Goal: Information Seeking & Learning: Learn about a topic

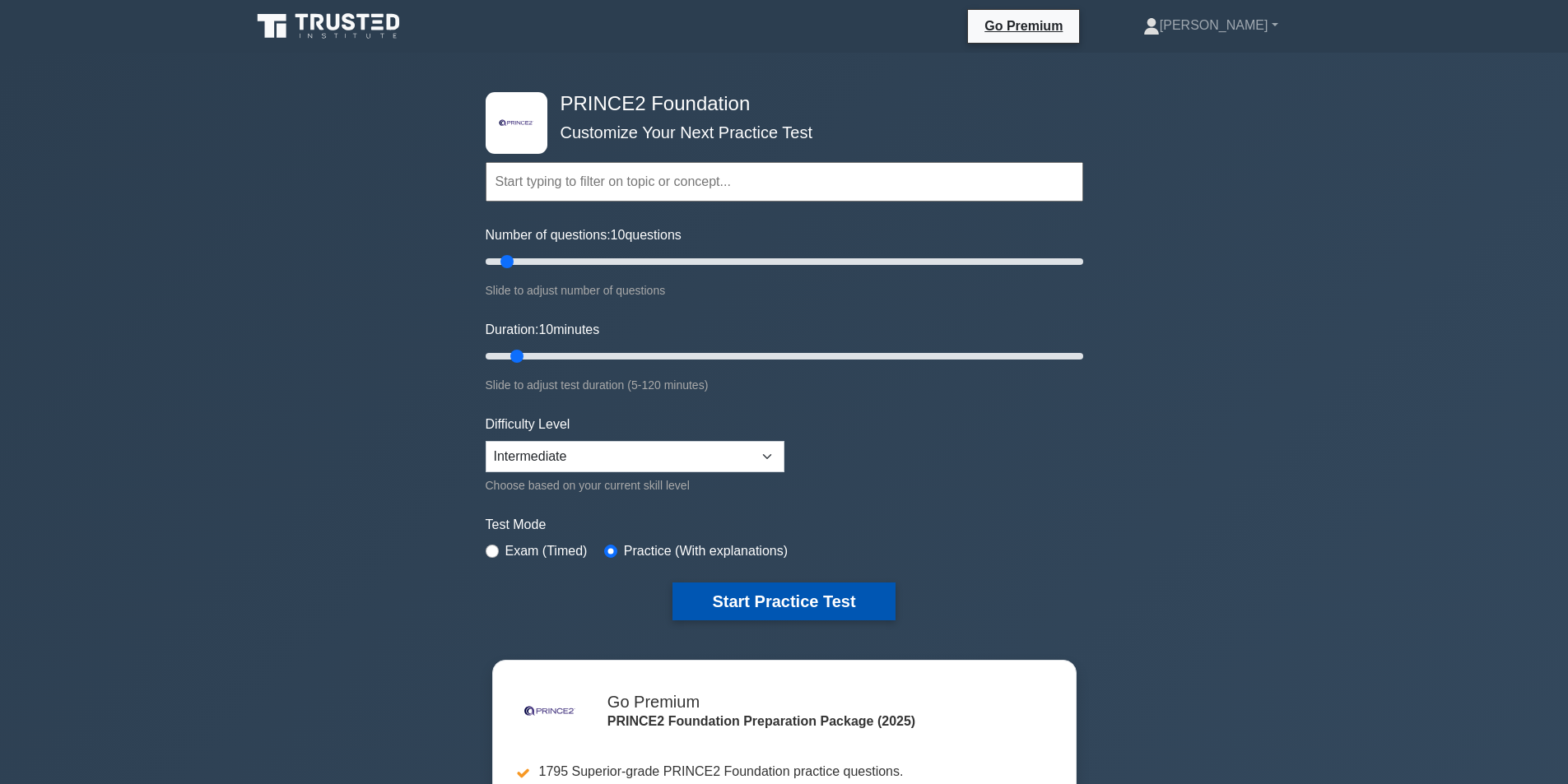
click at [803, 593] on button "Start Practice Test" at bounding box center [784, 601] width 223 height 37
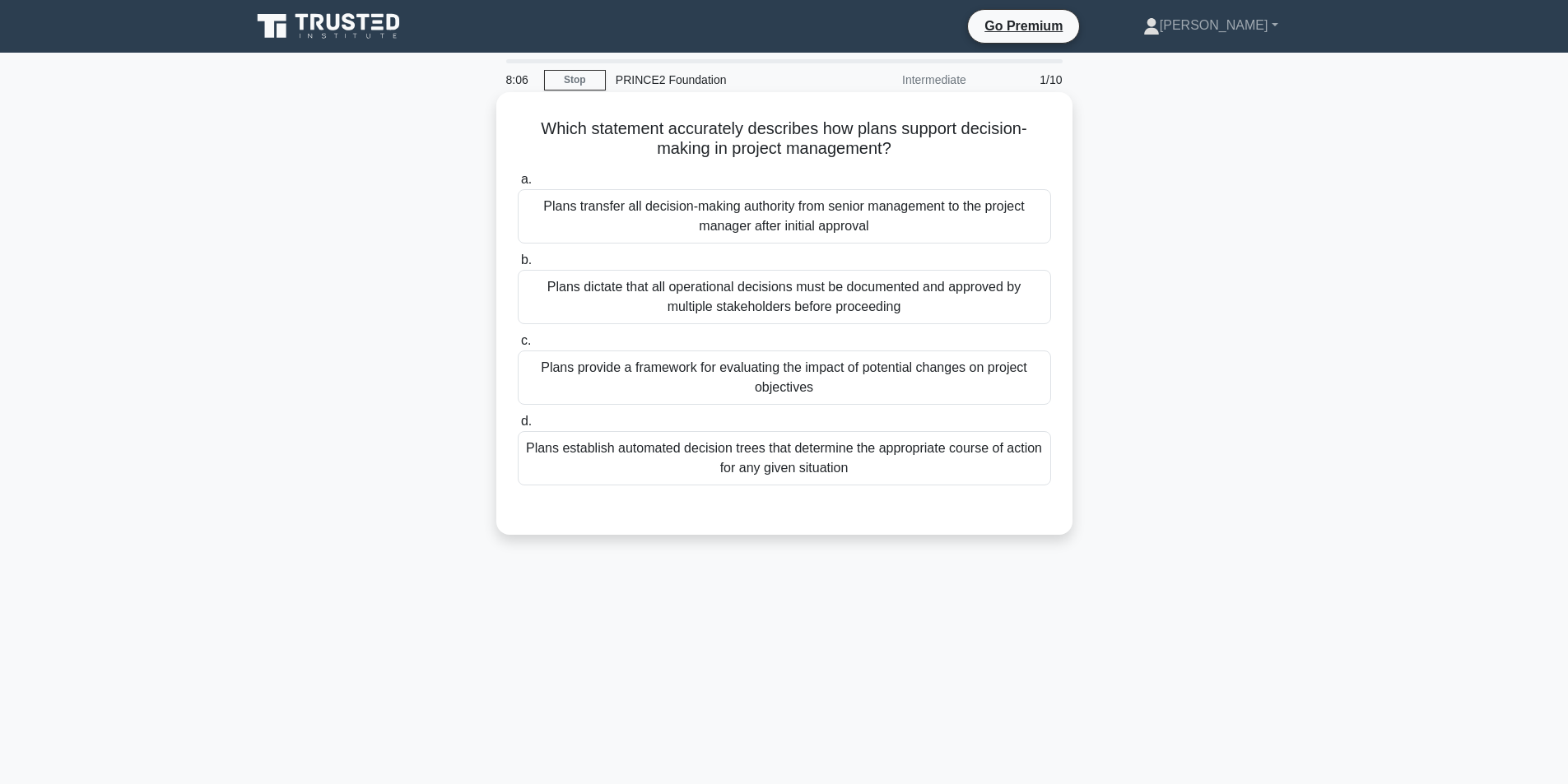
click at [803, 213] on div "Plans transfer all decision-making authority from senior management to the proj…" at bounding box center [784, 216] width 533 height 54
click at [517, 185] on input "a. Plans transfer all decision-making authority from senior management to the p…" at bounding box center [517, 179] width 0 height 11
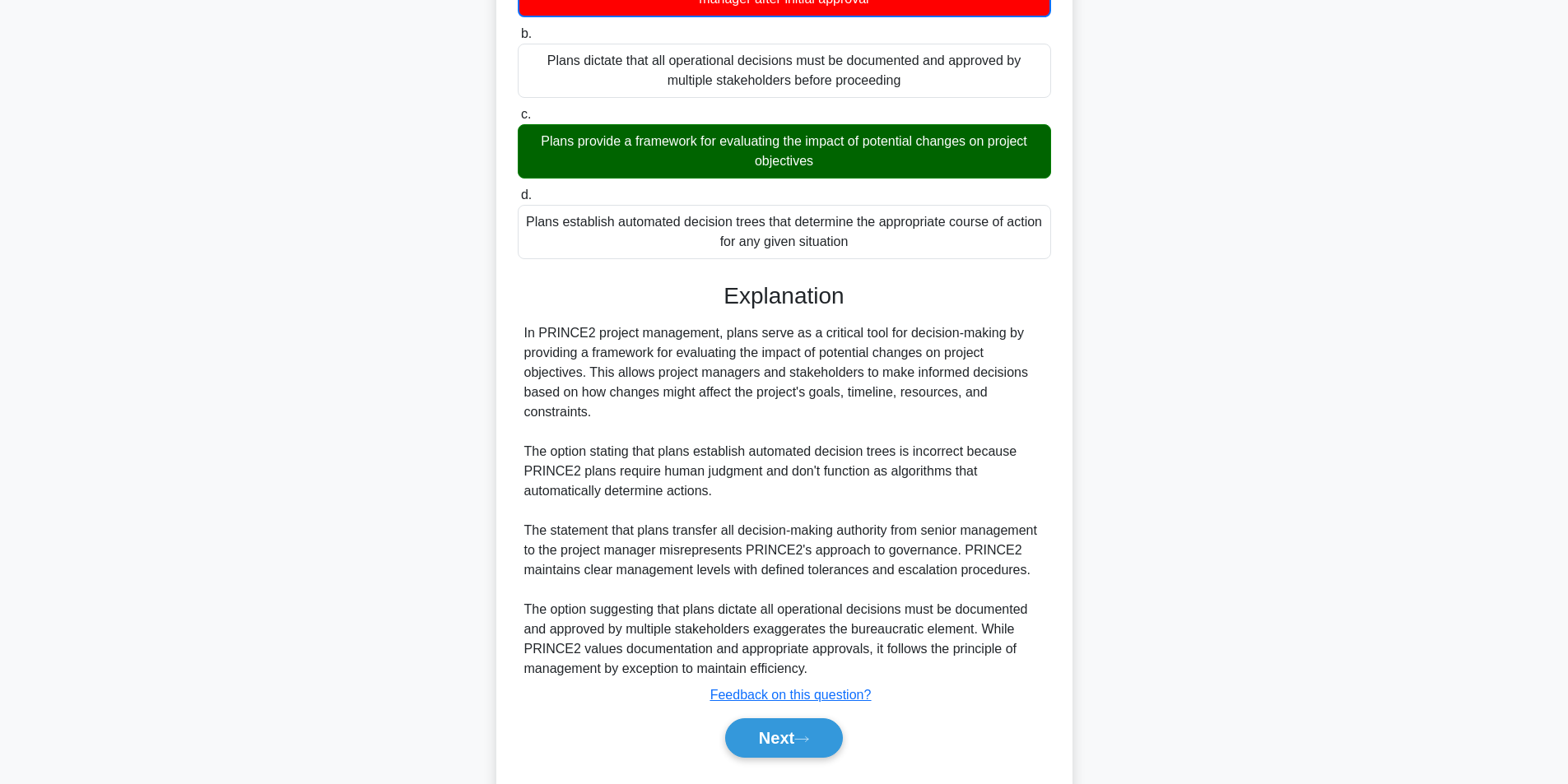
scroll to position [273, 0]
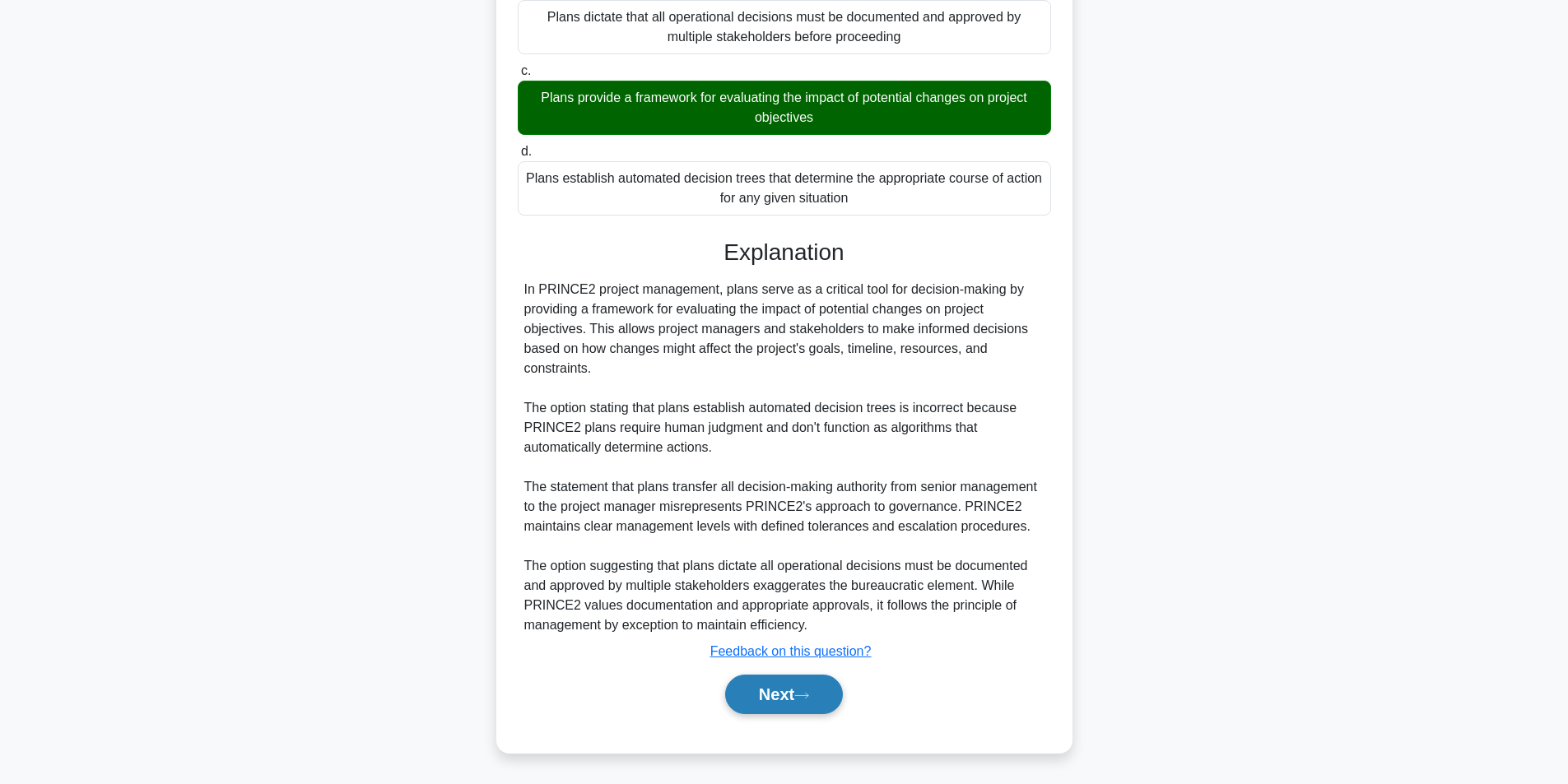
click at [783, 687] on button "Next" at bounding box center [784, 694] width 117 height 39
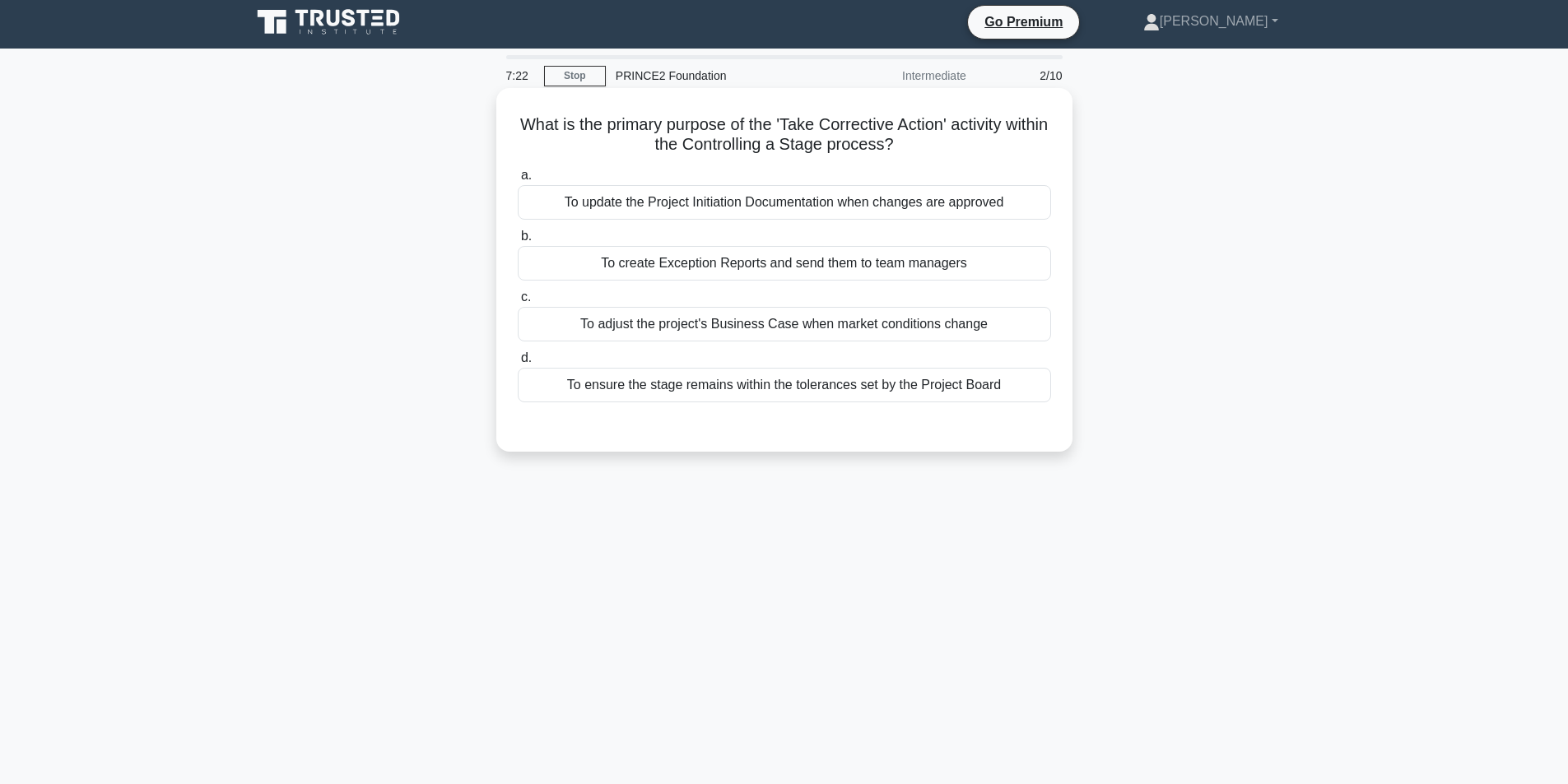
scroll to position [0, 0]
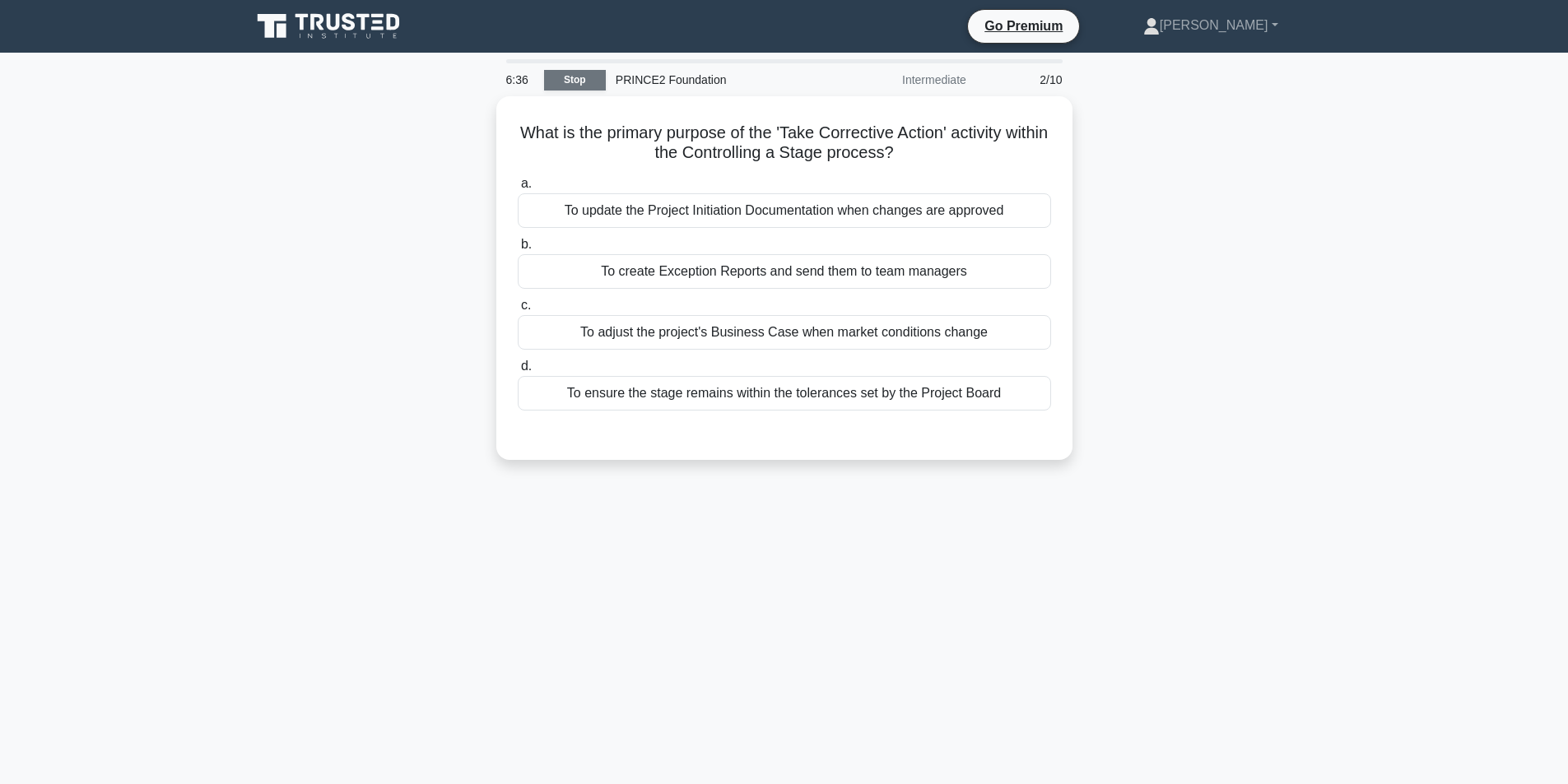
click at [583, 77] on link "Stop" at bounding box center [575, 80] width 62 height 21
